Goal: Task Accomplishment & Management: Use online tool/utility

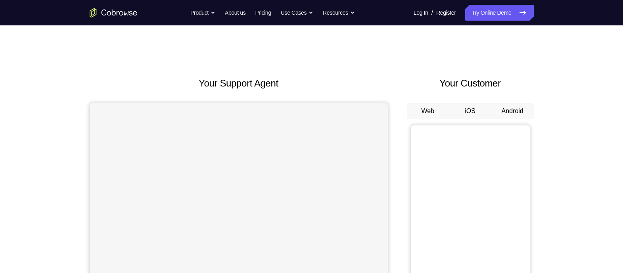
drag, startPoint x: 0, startPoint y: 0, endPoint x: 419, endPoint y: 59, distance: 423.2
click at [498, 117] on button "Android" at bounding box center [512, 111] width 42 height 16
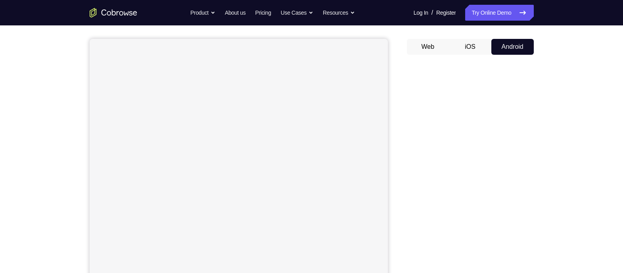
scroll to position [64, 0]
click at [498, 44] on button "Android" at bounding box center [512, 47] width 42 height 16
drag, startPoint x: 443, startPoint y: 201, endPoint x: 404, endPoint y: 156, distance: 59.6
click at [404, 156] on div "Your Support Agent Your Customer Web iOS Android" at bounding box center [312, 159] width 444 height 293
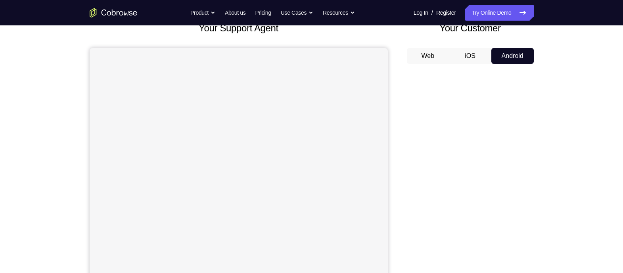
scroll to position [54, 0]
click at [498, 21] on nav "Go back Powerful, Flexible and Trustworthy. Avoid all extra friction for both A…" at bounding box center [311, 12] width 623 height 25
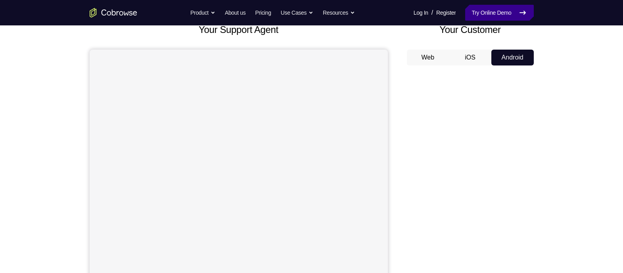
click at [498, 10] on link "Try Online Demo" at bounding box center [499, 13] width 68 height 16
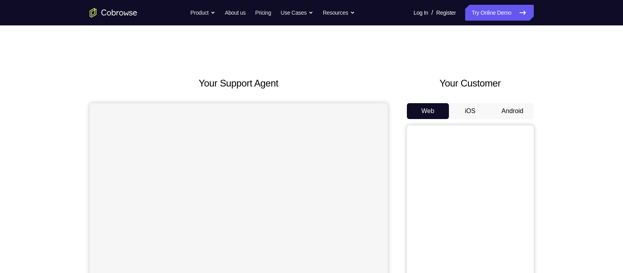
click at [506, 107] on button "Android" at bounding box center [512, 111] width 42 height 16
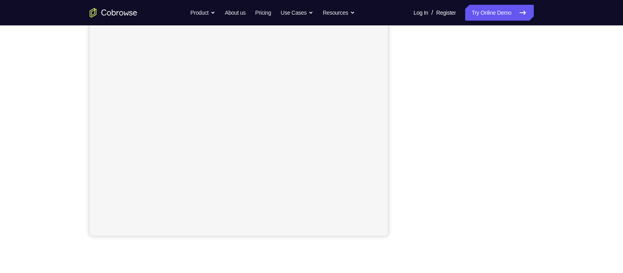
scroll to position [134, 0]
drag, startPoint x: 532, startPoint y: 236, endPoint x: 557, endPoint y: 207, distance: 39.3
click at [557, 207] on div "Your Support Agent Your Customer Web iOS Android Next Steps We’d be happy to gi…" at bounding box center [311, 153] width 507 height 523
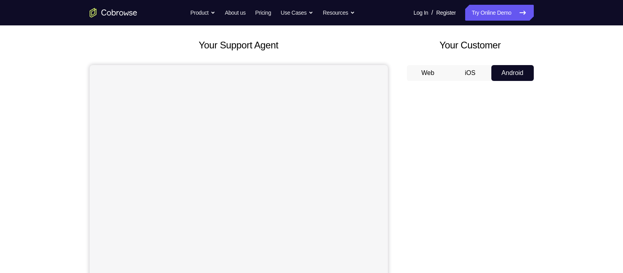
scroll to position [38, 0]
click at [467, 68] on button "iOS" at bounding box center [470, 73] width 42 height 16
click at [513, 64] on div "Your Customer Web iOS Android" at bounding box center [470, 184] width 127 height 293
click at [513, 73] on button "Android" at bounding box center [512, 73] width 42 height 16
click at [436, 75] on button "Web" at bounding box center [428, 73] width 42 height 16
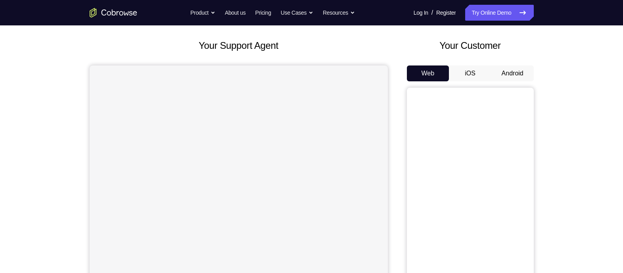
click at [513, 78] on button "Android" at bounding box center [512, 73] width 42 height 16
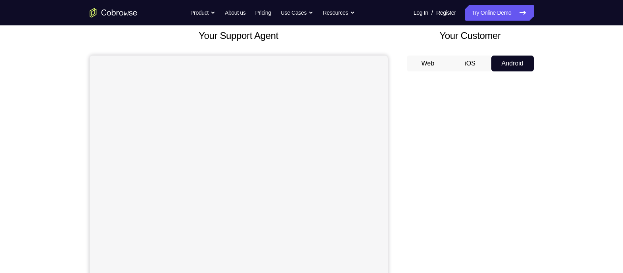
scroll to position [47, 0]
click at [492, 7] on link "Try Online Demo" at bounding box center [499, 13] width 68 height 16
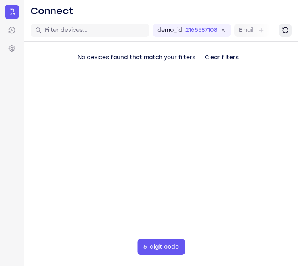
click at [291, 28] on button "Refresh" at bounding box center [285, 30] width 13 height 13
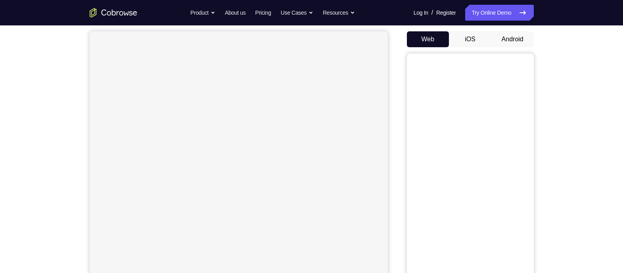
scroll to position [69, 0]
click at [520, 38] on button "Android" at bounding box center [512, 42] width 42 height 16
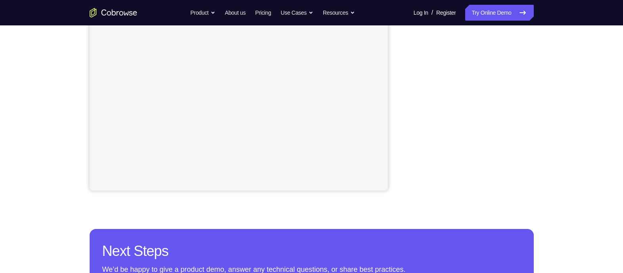
scroll to position [179, 0]
